Goal: Transaction & Acquisition: Purchase product/service

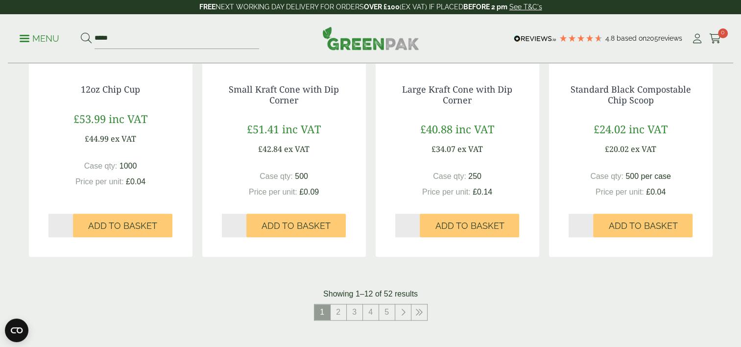
scroll to position [980, 0]
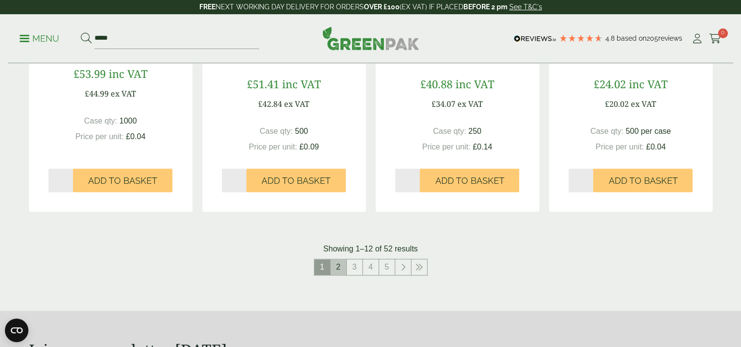
click at [339, 268] on link "2" at bounding box center [339, 267] width 16 height 16
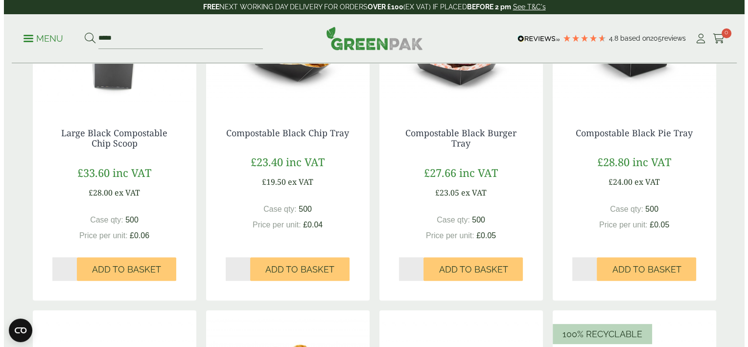
scroll to position [196, 0]
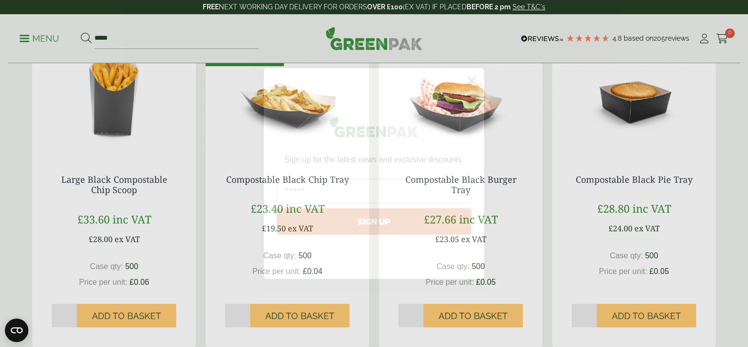
click at [474, 79] on circle "Close dialog" at bounding box center [472, 80] width 16 height 16
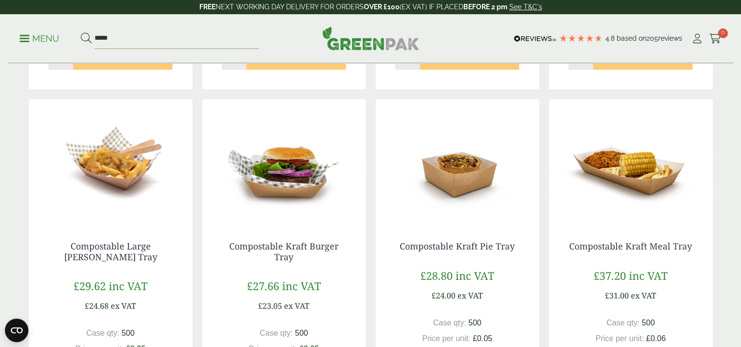
scroll to position [784, 0]
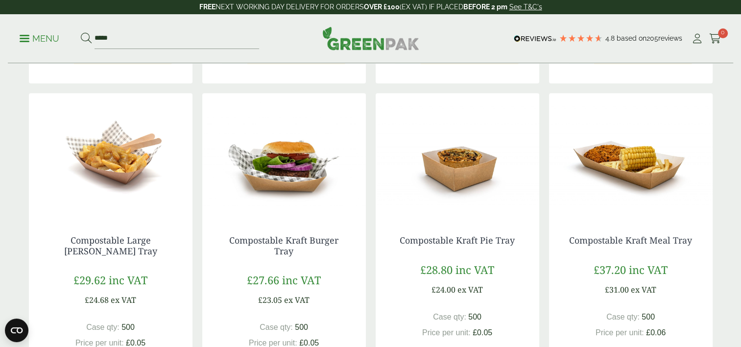
click at [122, 163] on img at bounding box center [111, 154] width 164 height 122
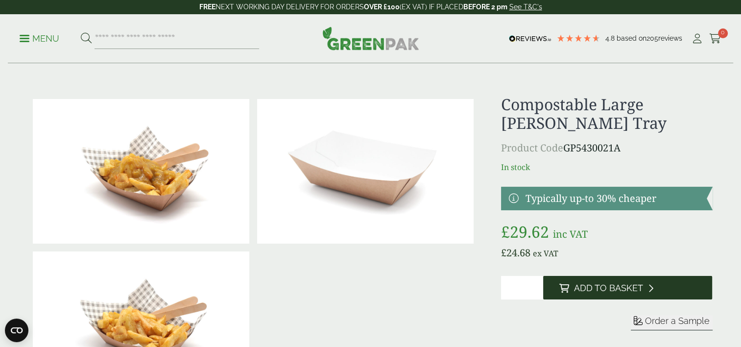
click at [600, 288] on span "Add to Basket" at bounding box center [608, 288] width 69 height 11
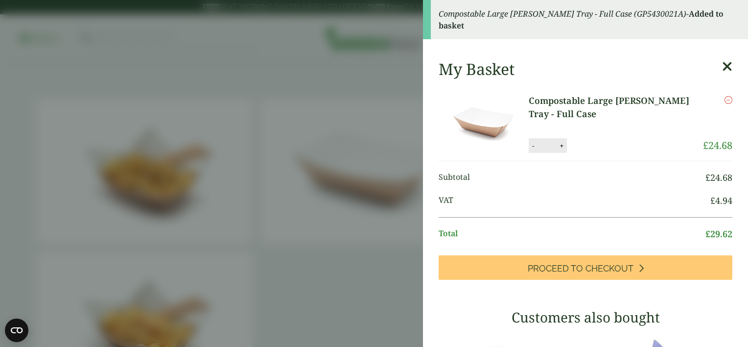
click at [722, 67] on icon at bounding box center [727, 67] width 10 height 14
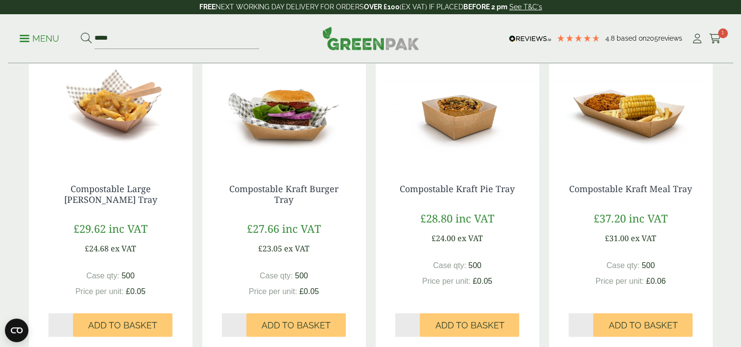
scroll to position [858, 0]
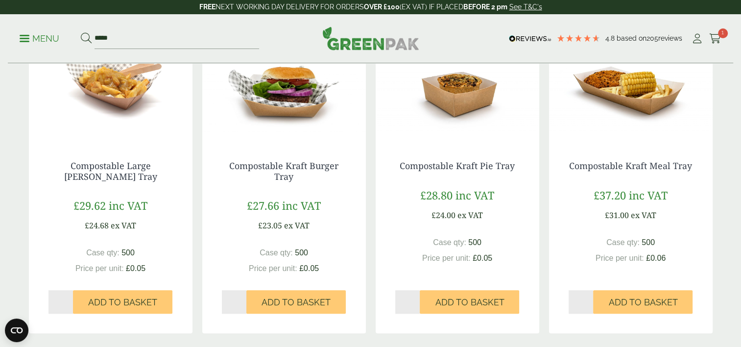
click at [628, 98] on img at bounding box center [631, 80] width 164 height 122
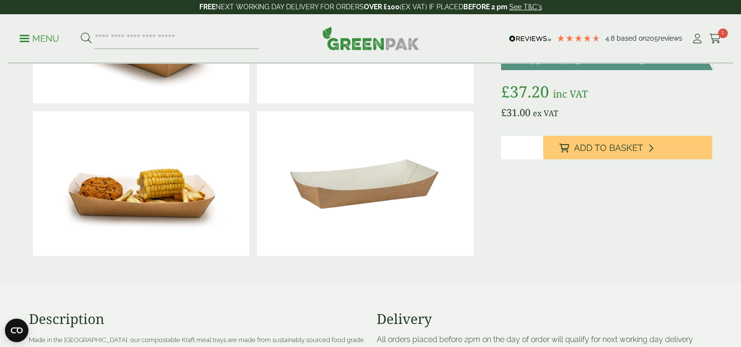
scroll to position [98, 0]
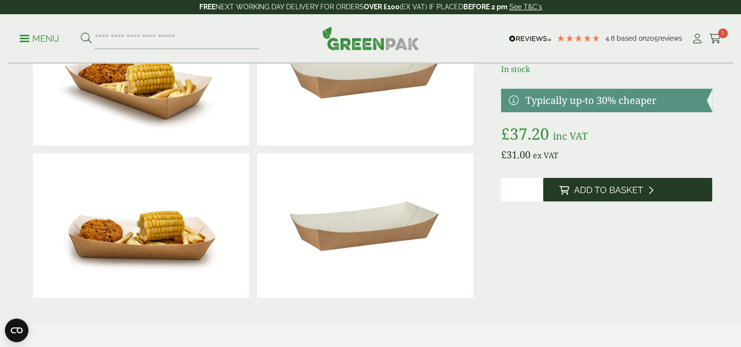
click at [611, 191] on span "Add to Basket" at bounding box center [608, 190] width 69 height 11
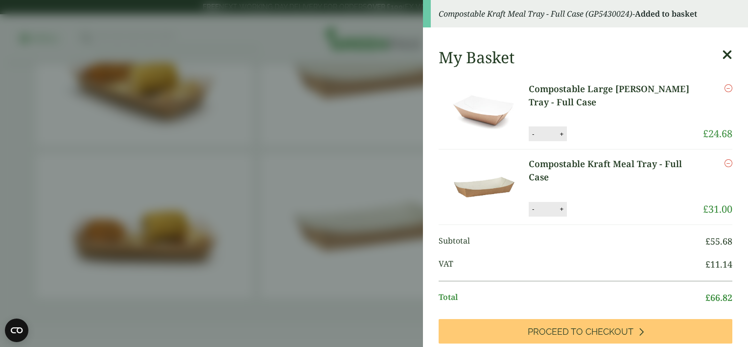
click at [722, 55] on icon at bounding box center [727, 55] width 10 height 14
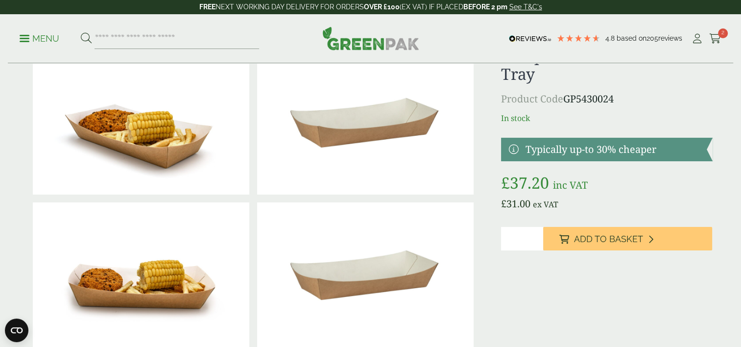
scroll to position [0, 0]
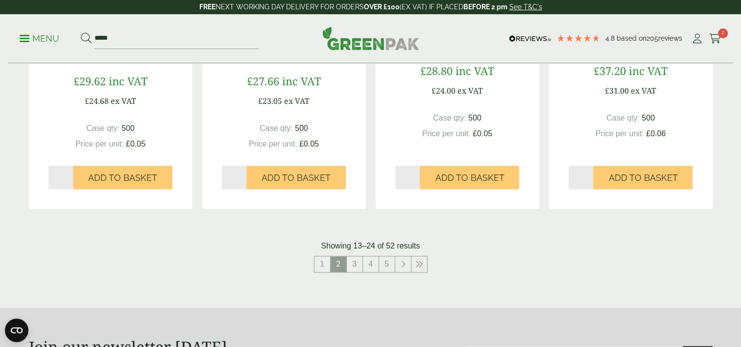
scroll to position [1054, 0]
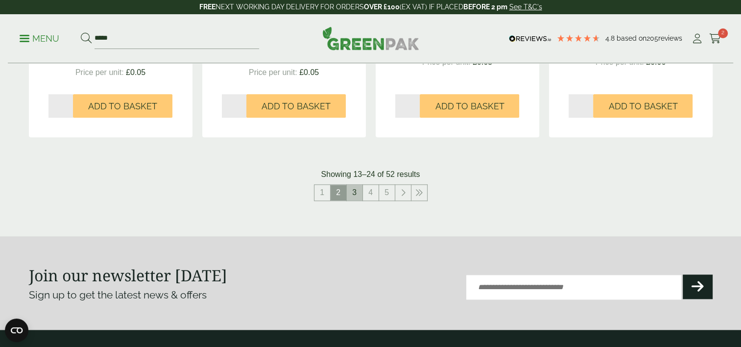
click at [354, 191] on link "3" at bounding box center [355, 193] width 16 height 16
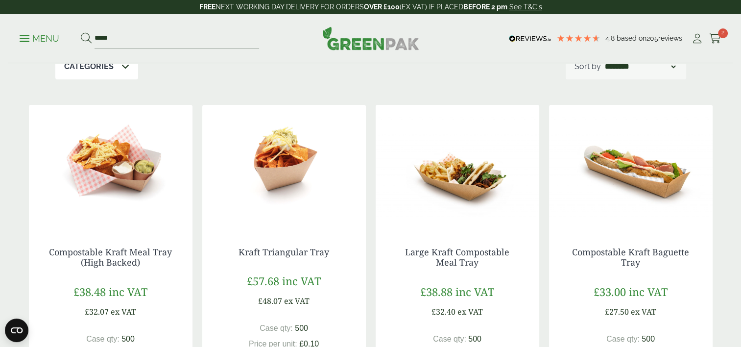
scroll to position [172, 0]
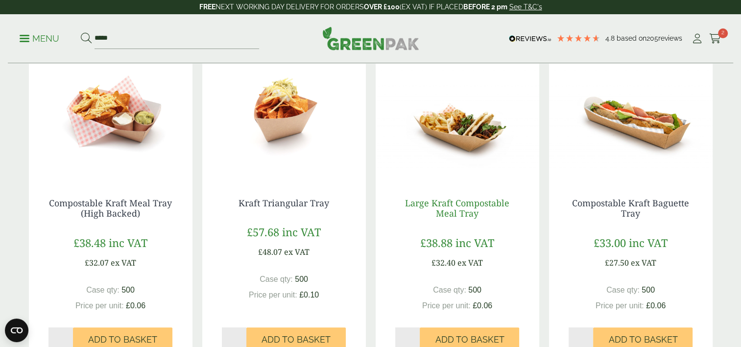
click at [454, 204] on link "Large Kraft Compostable Meal Tray" at bounding box center [457, 208] width 104 height 23
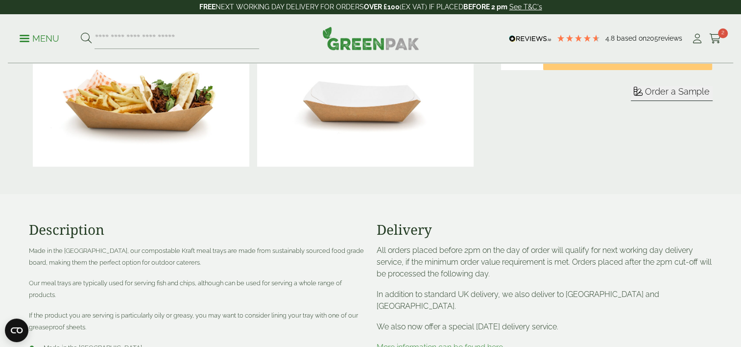
scroll to position [147, 0]
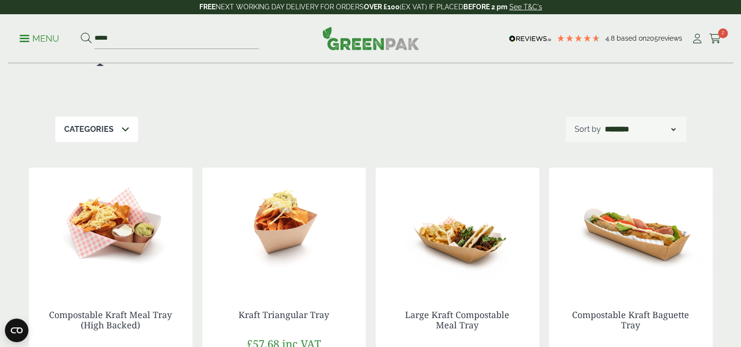
scroll to position [98, 0]
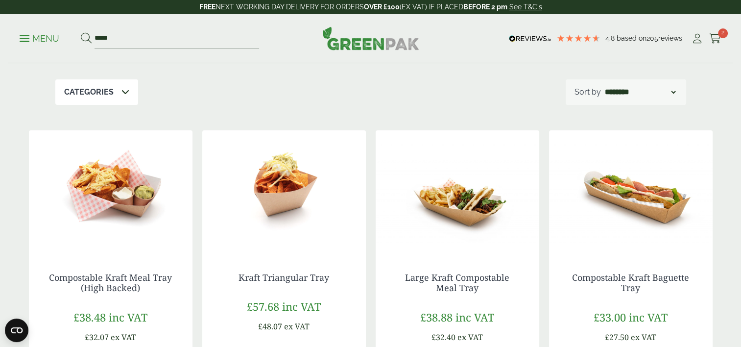
click at [101, 187] on img at bounding box center [111, 191] width 164 height 122
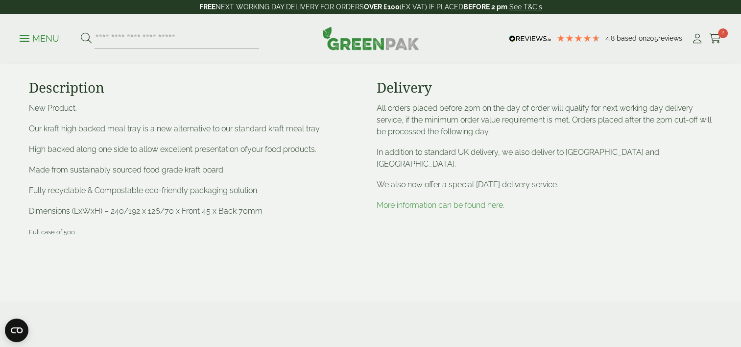
scroll to position [343, 0]
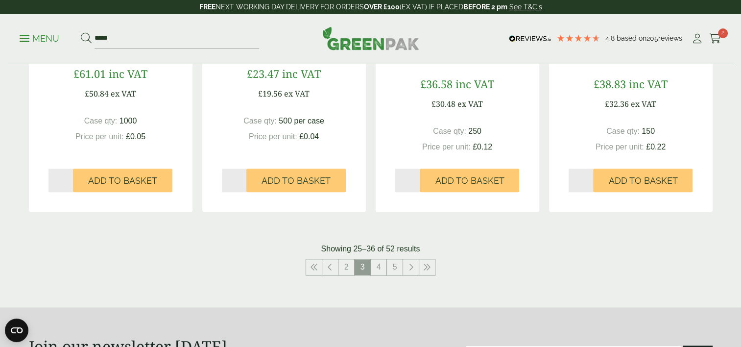
scroll to position [1127, 0]
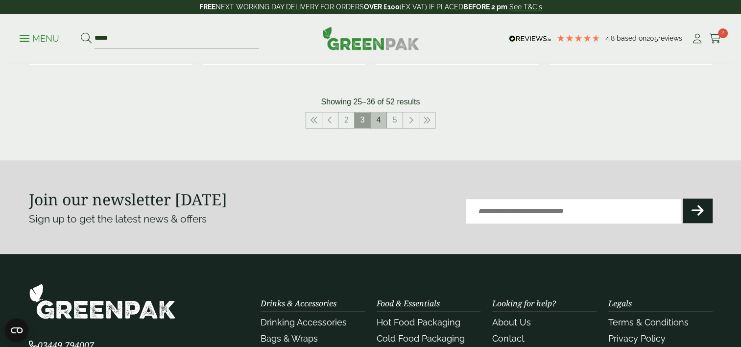
click at [384, 116] on link "4" at bounding box center [379, 120] width 16 height 16
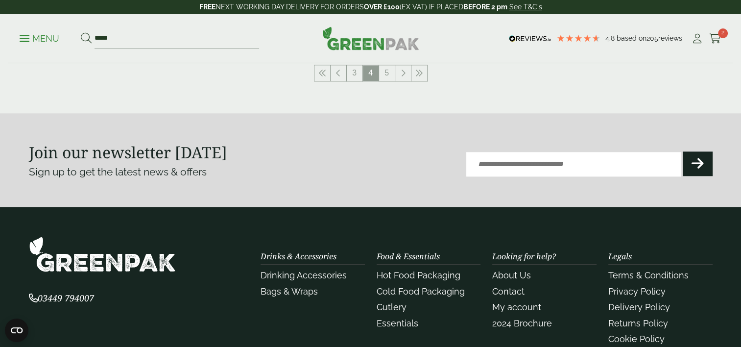
scroll to position [1176, 0]
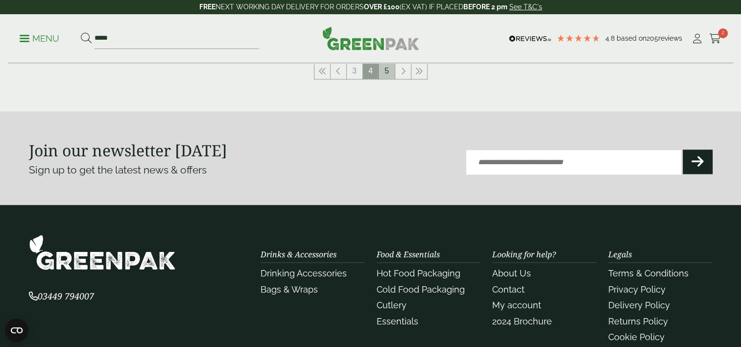
click at [384, 71] on link "5" at bounding box center [387, 71] width 16 height 16
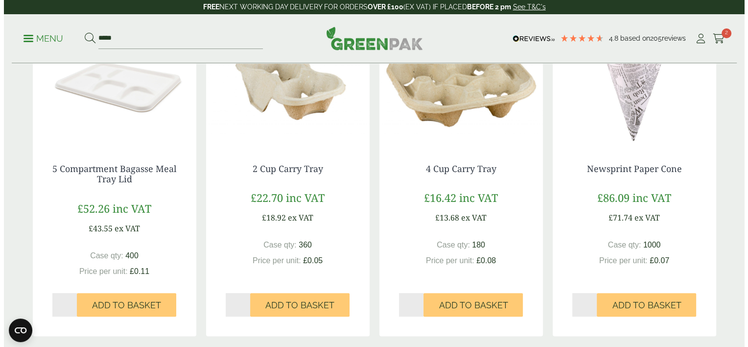
scroll to position [305, 0]
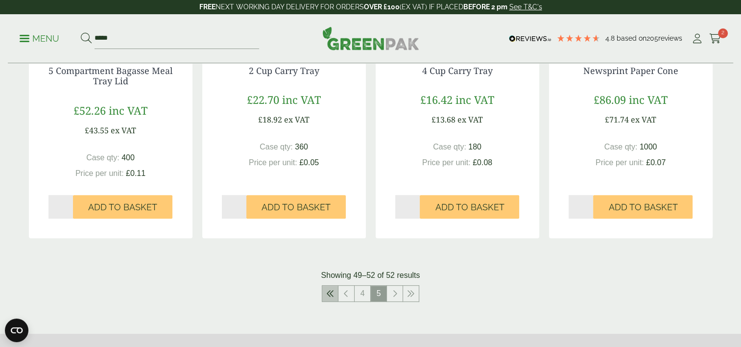
click at [331, 290] on icon at bounding box center [330, 293] width 8 height 8
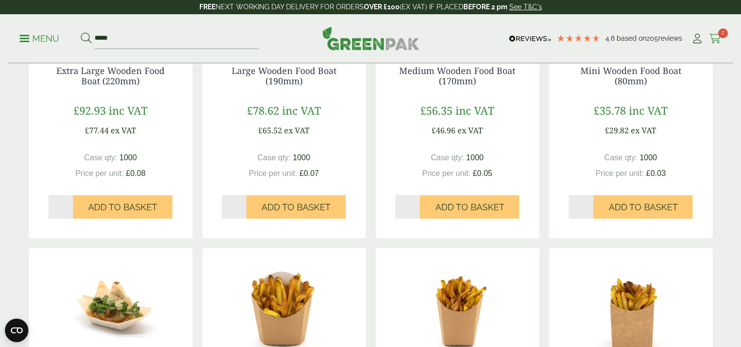
click at [715, 36] on icon at bounding box center [715, 39] width 12 height 10
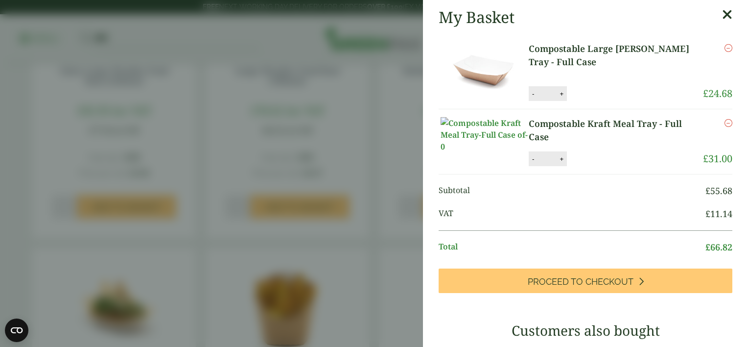
click at [568, 47] on link "Compostable Large [PERSON_NAME] Tray - Full Case" at bounding box center [616, 55] width 174 height 26
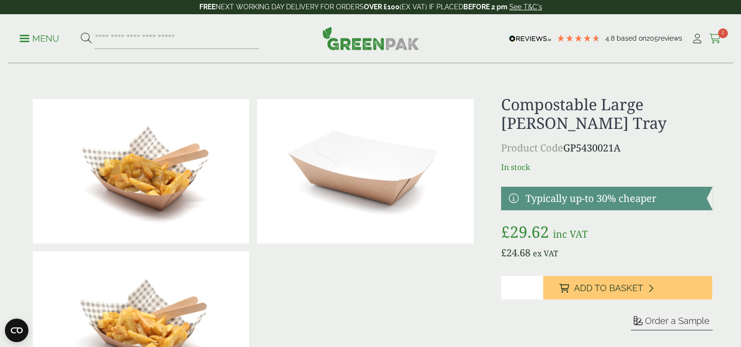
click at [717, 36] on icon at bounding box center [715, 39] width 12 height 10
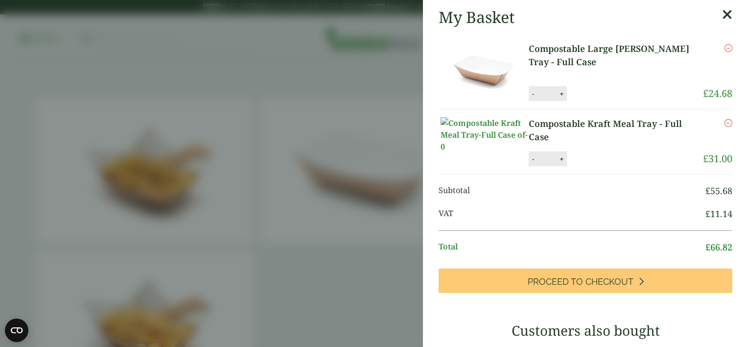
click at [535, 93] on button "-" at bounding box center [533, 94] width 8 height 8
click at [592, 91] on button "Update" at bounding box center [593, 94] width 49 height 15
click at [533, 93] on button "-" at bounding box center [533, 94] width 8 height 8
click at [594, 94] on button "Update" at bounding box center [593, 94] width 49 height 15
type input "*"
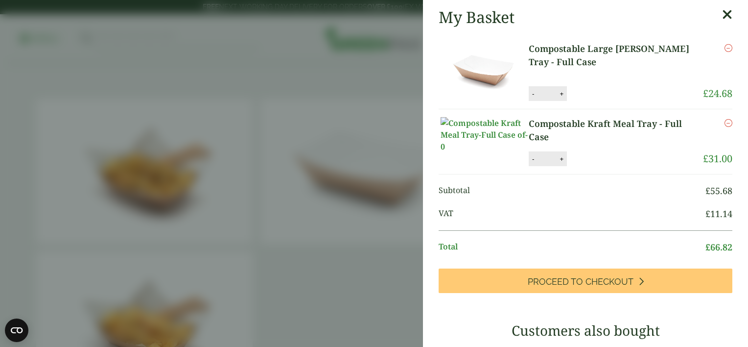
click at [725, 45] on icon "Remove this item" at bounding box center [729, 48] width 8 height 8
